Goal: Check status: Check status

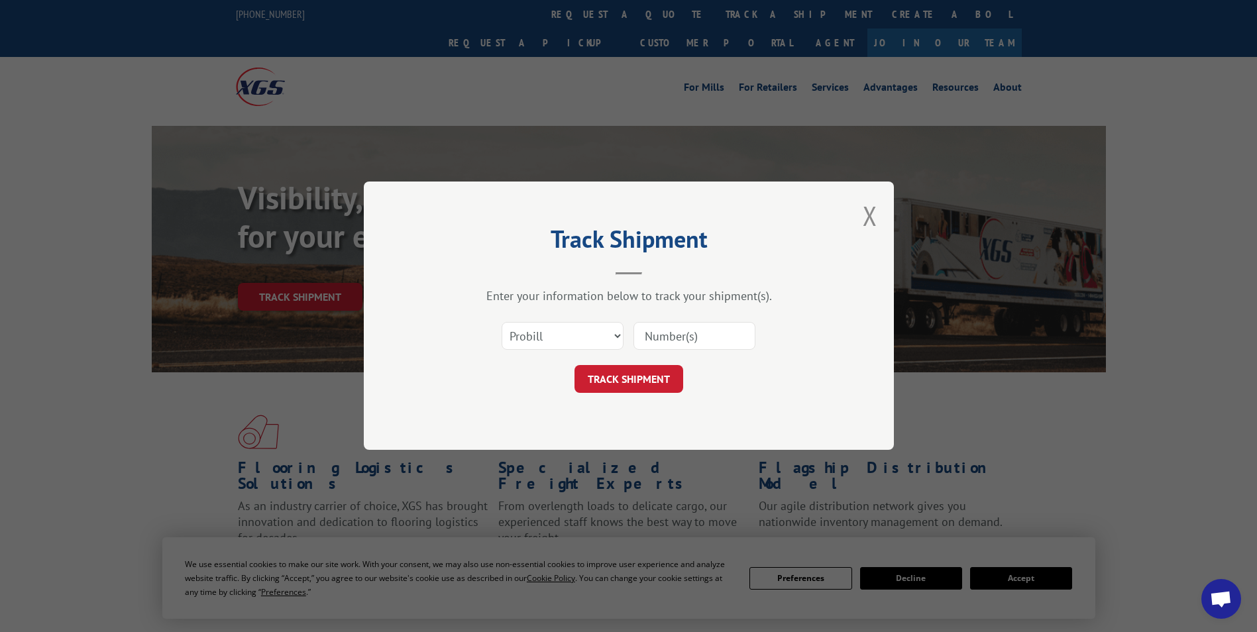
click at [615, 333] on select "Select category... Probill BOL PO" at bounding box center [563, 337] width 122 height 28
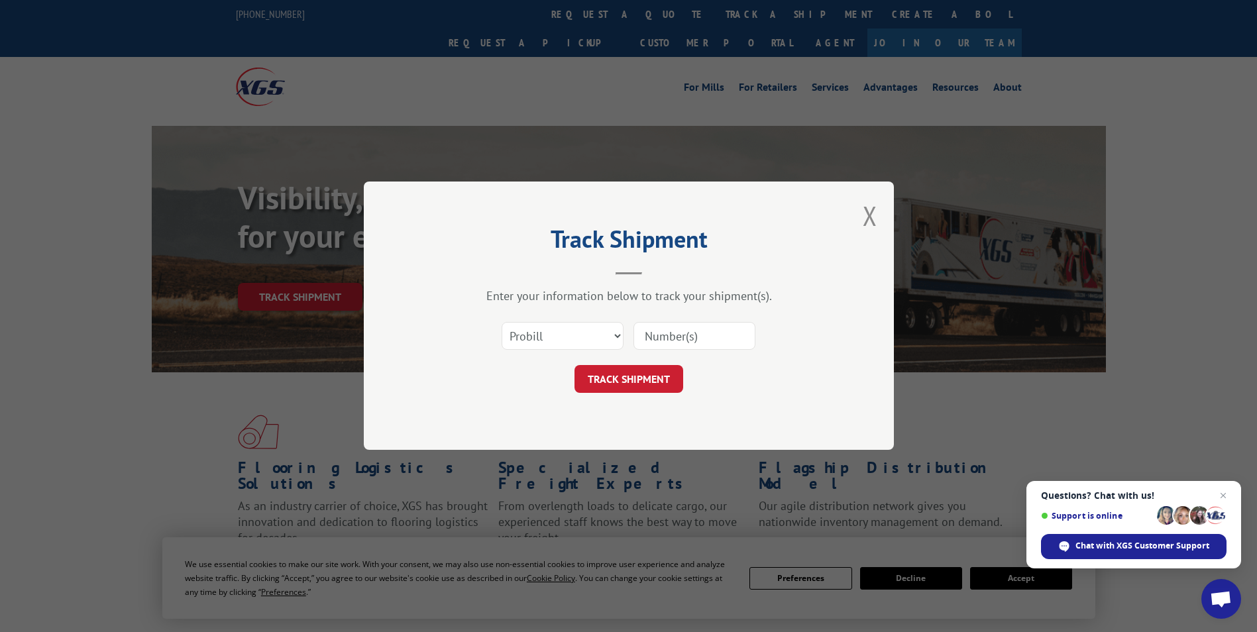
select select "bol"
click at [502, 323] on select "Select category... Probill BOL PO" at bounding box center [563, 337] width 122 height 28
click at [702, 347] on input at bounding box center [694, 337] width 122 height 28
paste input "372424"
type input "372424"
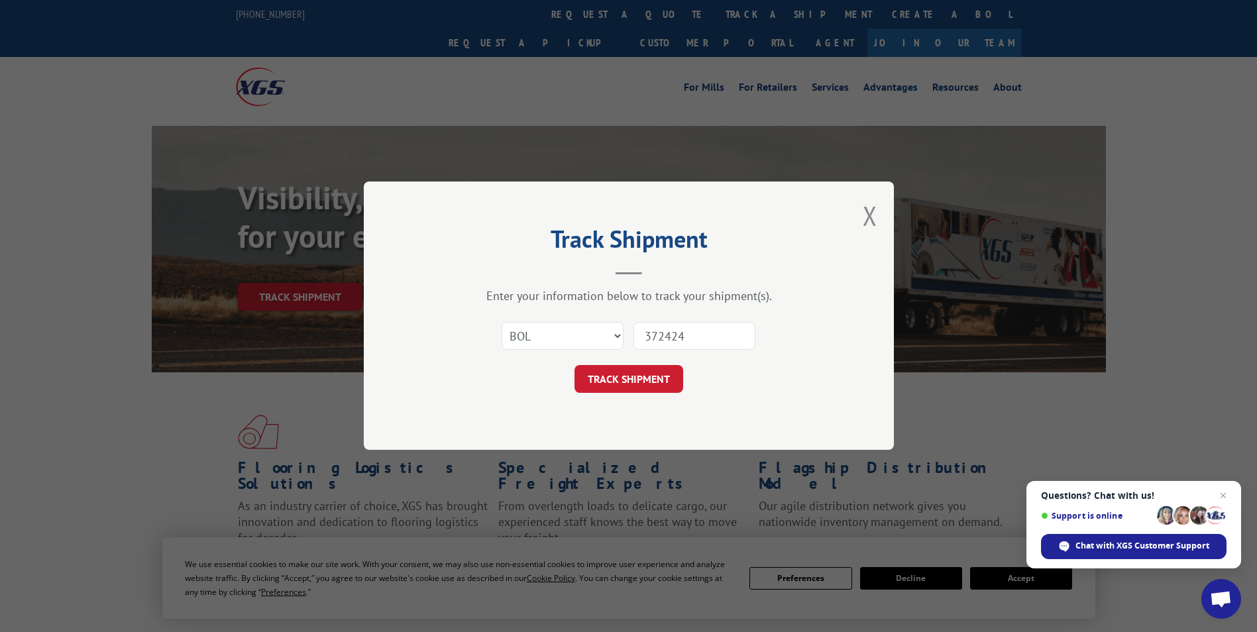
click at [664, 394] on div "Track Shipment Enter your information below to track your shipment(s). Select c…" at bounding box center [629, 316] width 530 height 268
click at [665, 376] on button "TRACK SHIPMENT" at bounding box center [628, 380] width 109 height 28
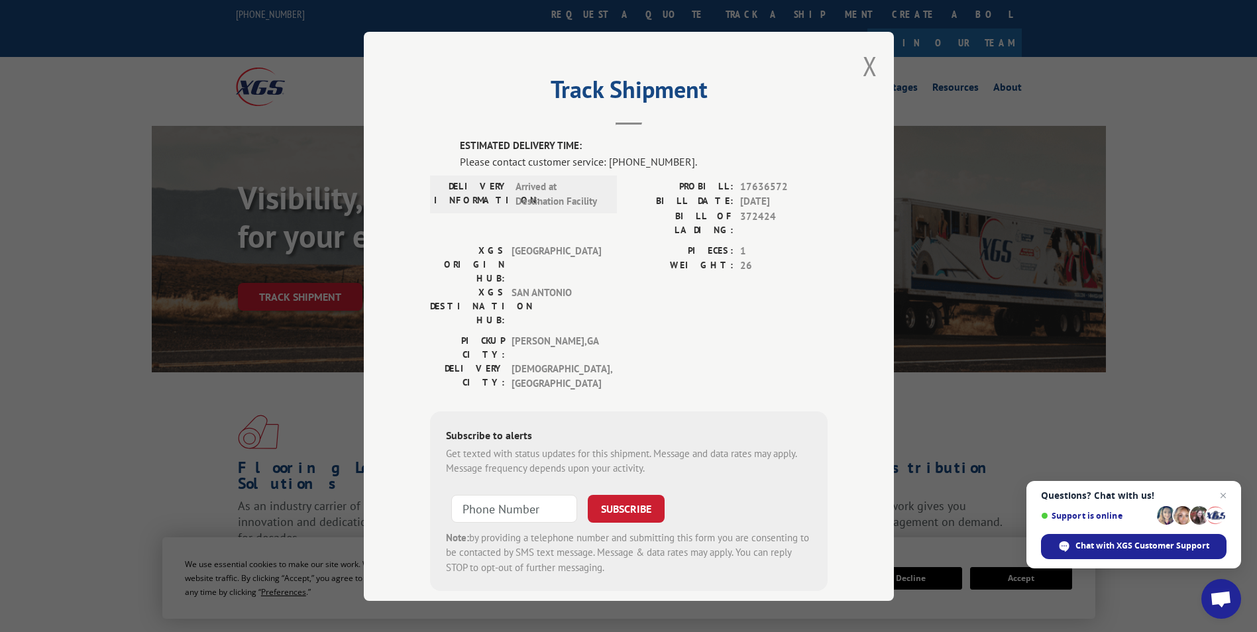
scroll to position [1, 0]
click at [863, 59] on button "Close modal" at bounding box center [870, 64] width 15 height 35
